Goal: Find specific page/section: Find specific page/section

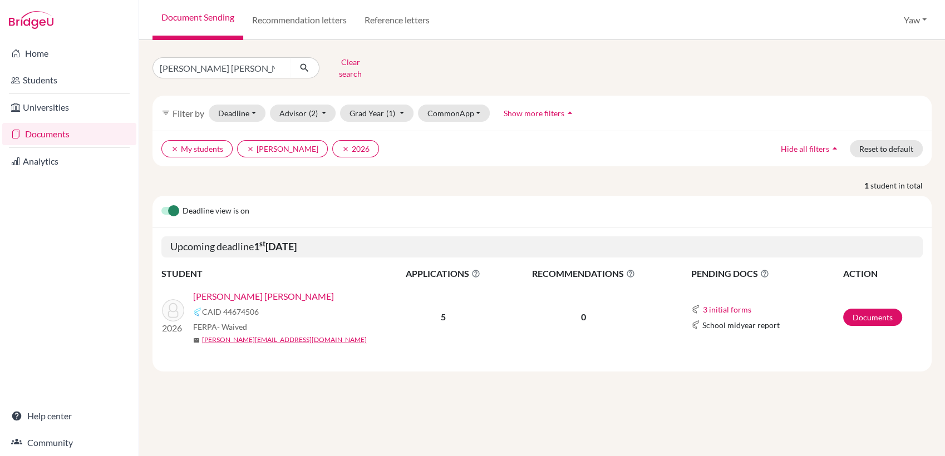
click at [446, 394] on div "[GEOGRAPHIC_DATA][PERSON_NAME] Selinam [PERSON_NAME] Clear search filter_list F…" at bounding box center [542, 248] width 806 height 416
click at [302, 62] on icon "submit" at bounding box center [304, 67] width 11 height 11
click at [278, 63] on input "[PERSON_NAME] [PERSON_NAME]" at bounding box center [221, 67] width 138 height 21
type input "OTOO"
click at [303, 68] on icon "submit" at bounding box center [304, 67] width 11 height 11
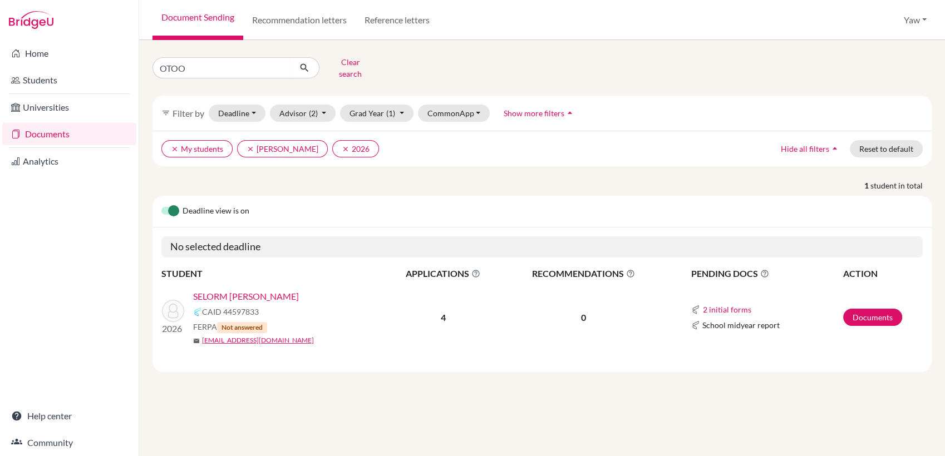
click at [547, 387] on div "OTOO Clear search filter_list Filter by Deadline - Select a date range Or doubl…" at bounding box center [542, 248] width 806 height 416
click at [312, 431] on div "OTOO Clear search filter_list Filter by Deadline - Select a date range Or doubl…" at bounding box center [542, 248] width 806 height 416
